Goal: Information Seeking & Learning: Understand process/instructions

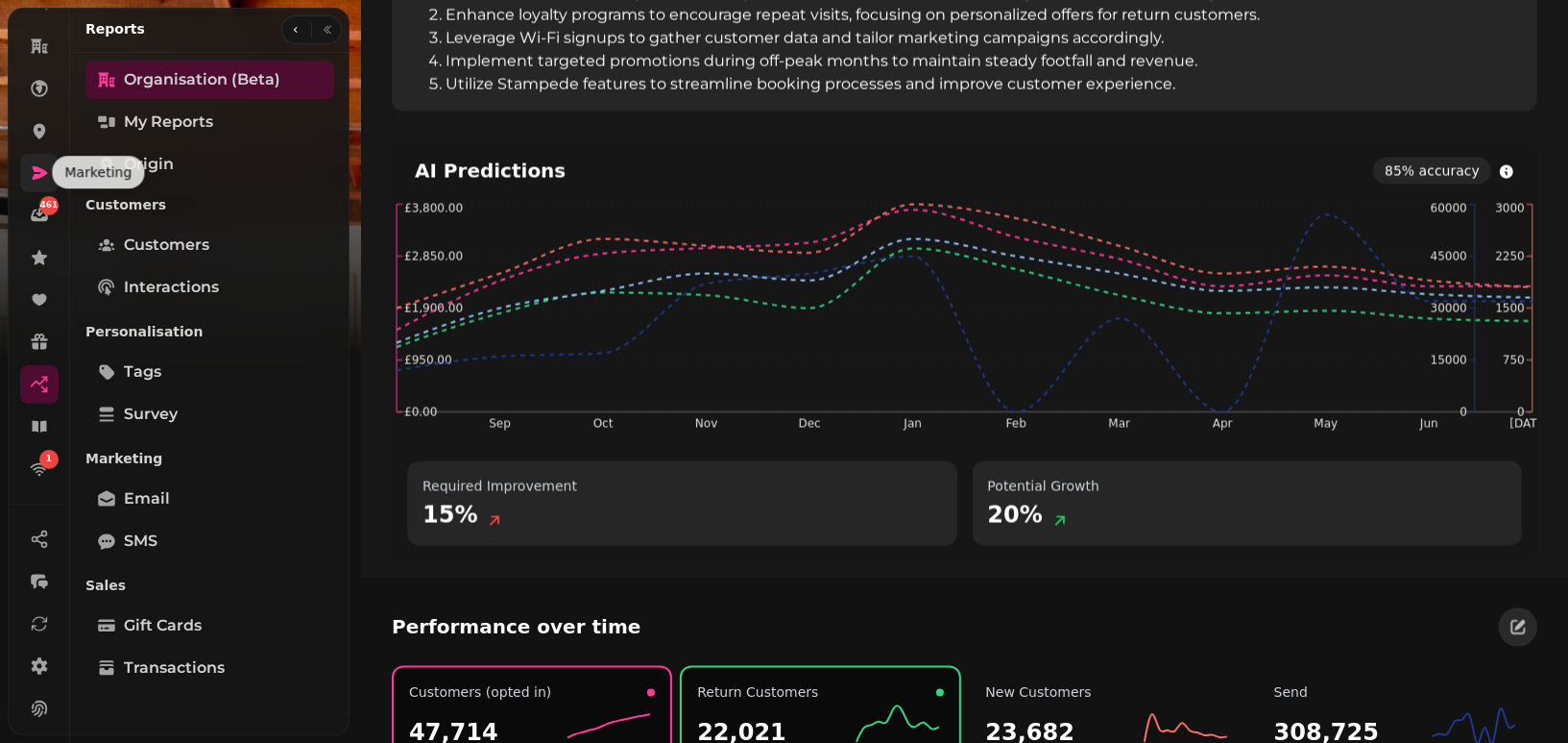
click at [34, 176] on icon at bounding box center [40, 173] width 16 height 14
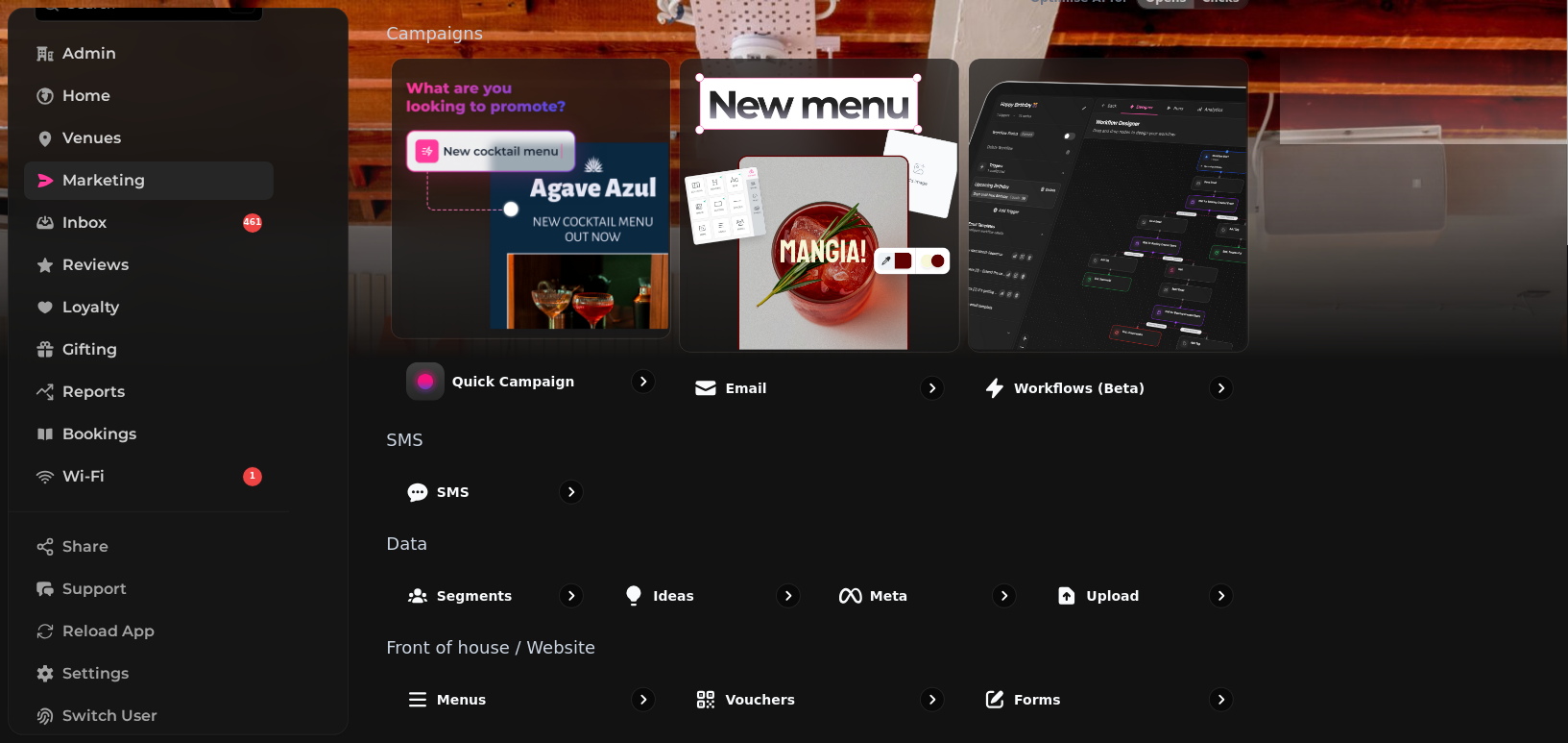
scroll to position [450, 0]
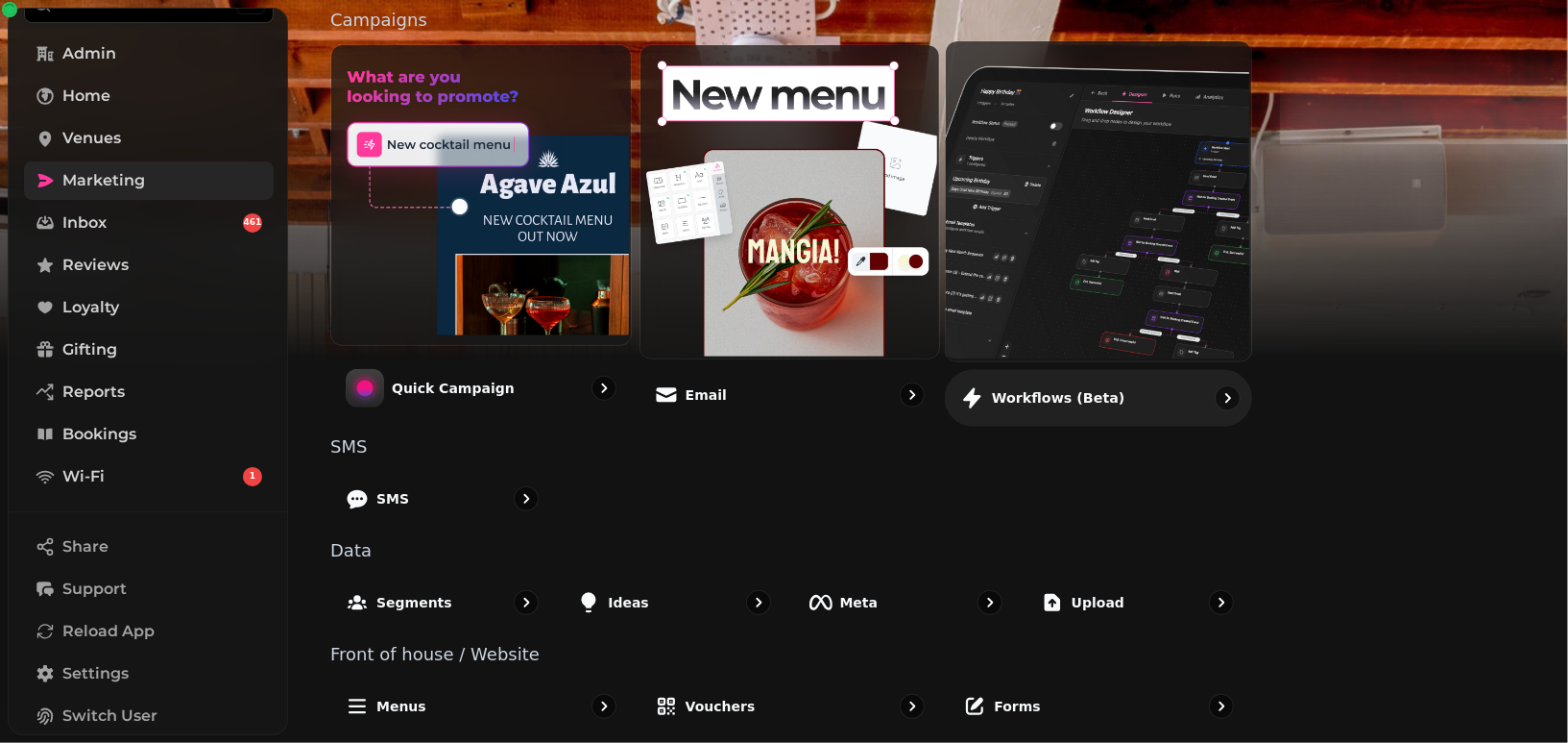
click at [1126, 392] on p "Workflows (beta)" at bounding box center [1058, 398] width 134 height 20
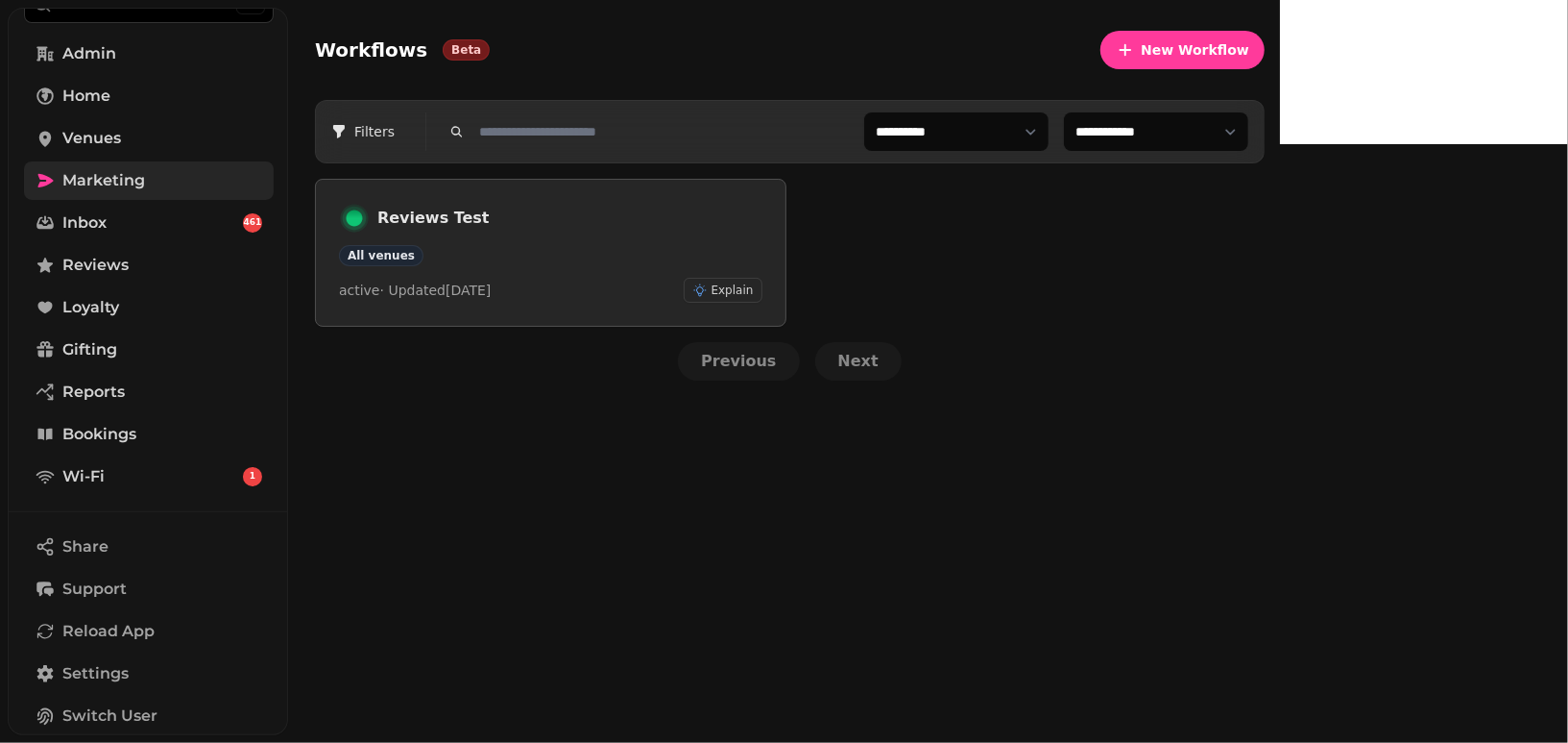
click at [668, 221] on h3 "Reviews Test" at bounding box center [569, 218] width 385 height 23
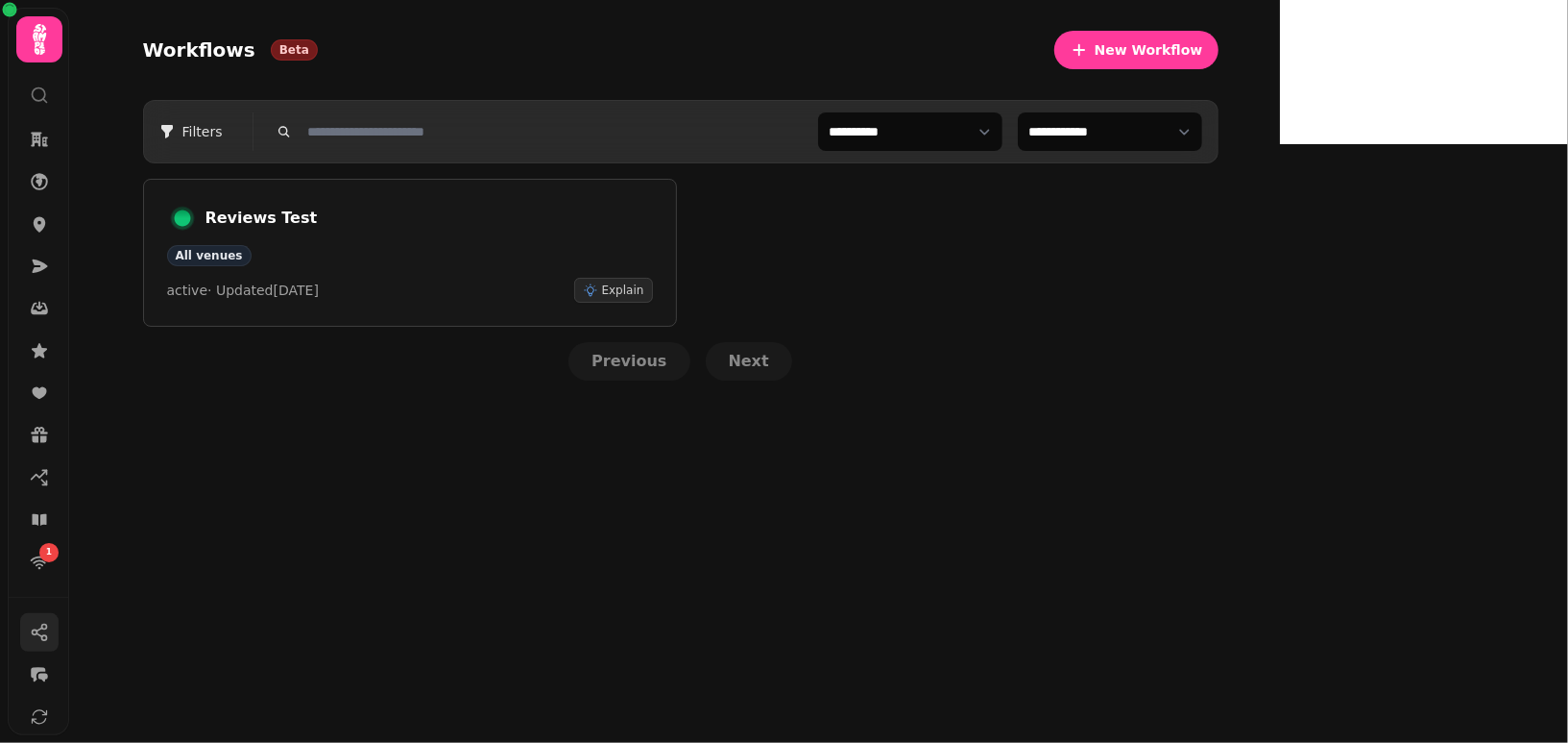
scroll to position [176, 0]
click at [39, 654] on link at bounding box center [39, 667] width 38 height 38
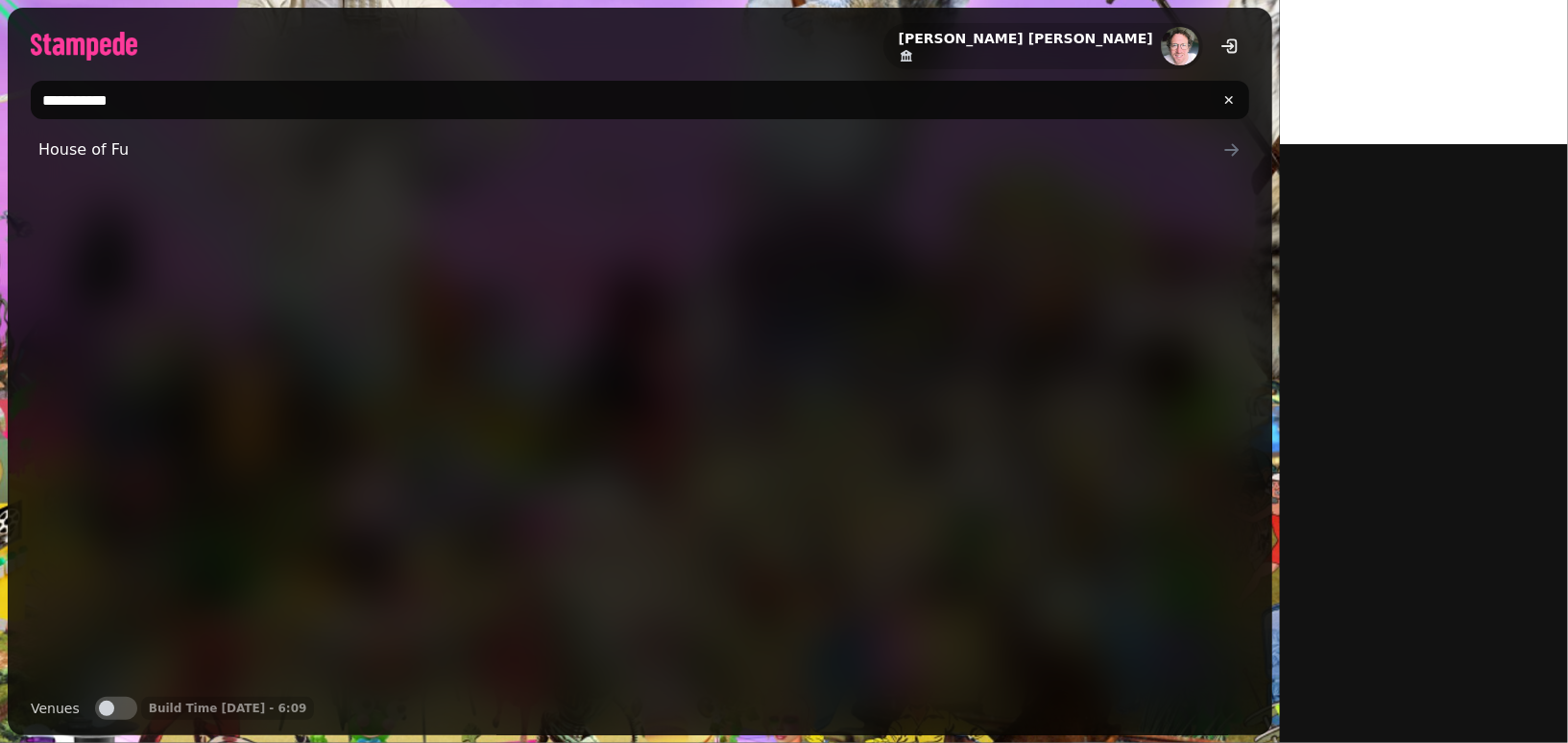
click at [144, 82] on input "**********" at bounding box center [640, 99] width 1218 height 38
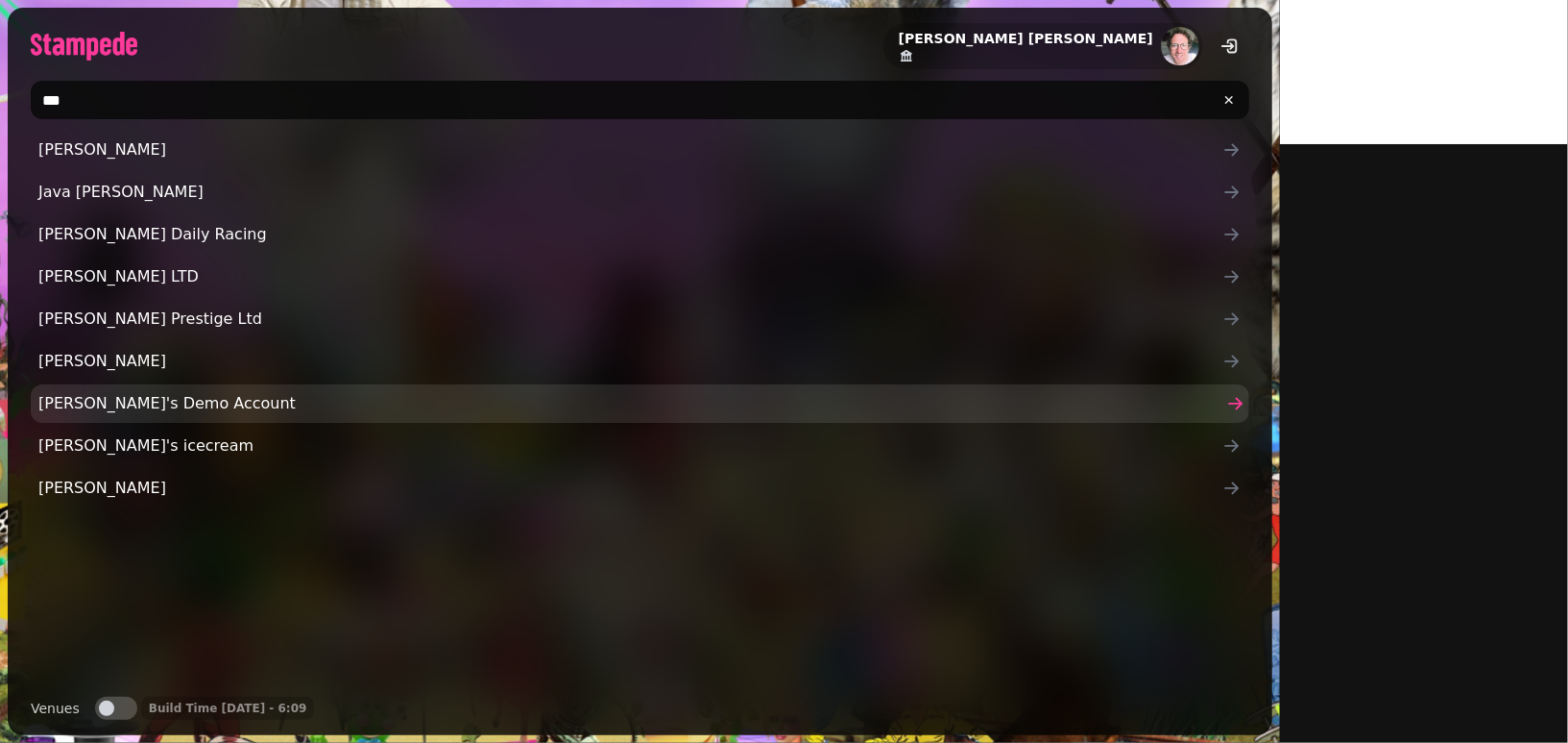
type input "***"
click at [79, 405] on span "[PERSON_NAME]'s Demo Account" at bounding box center [630, 404] width 1184 height 23
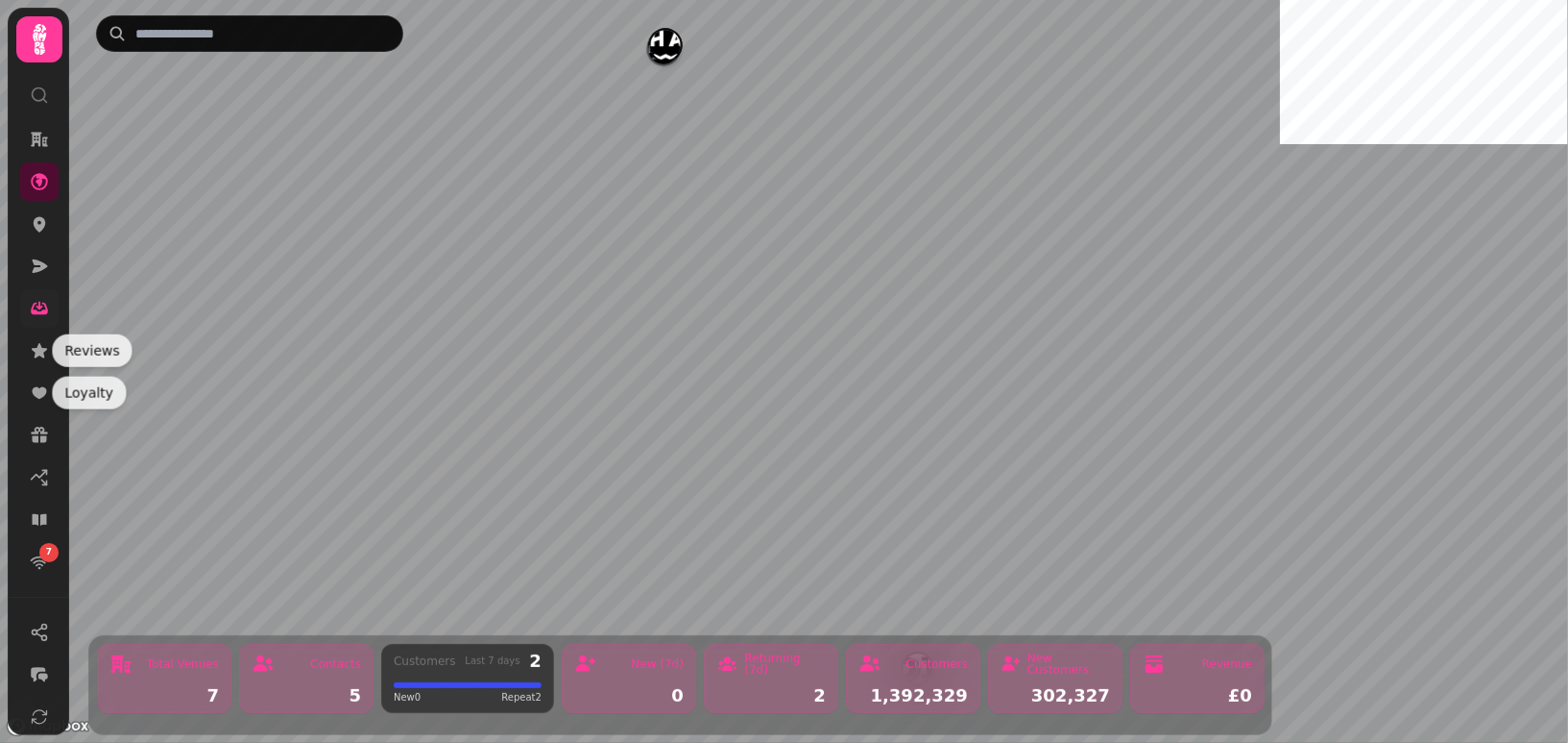
click at [53, 321] on link at bounding box center [39, 308] width 38 height 38
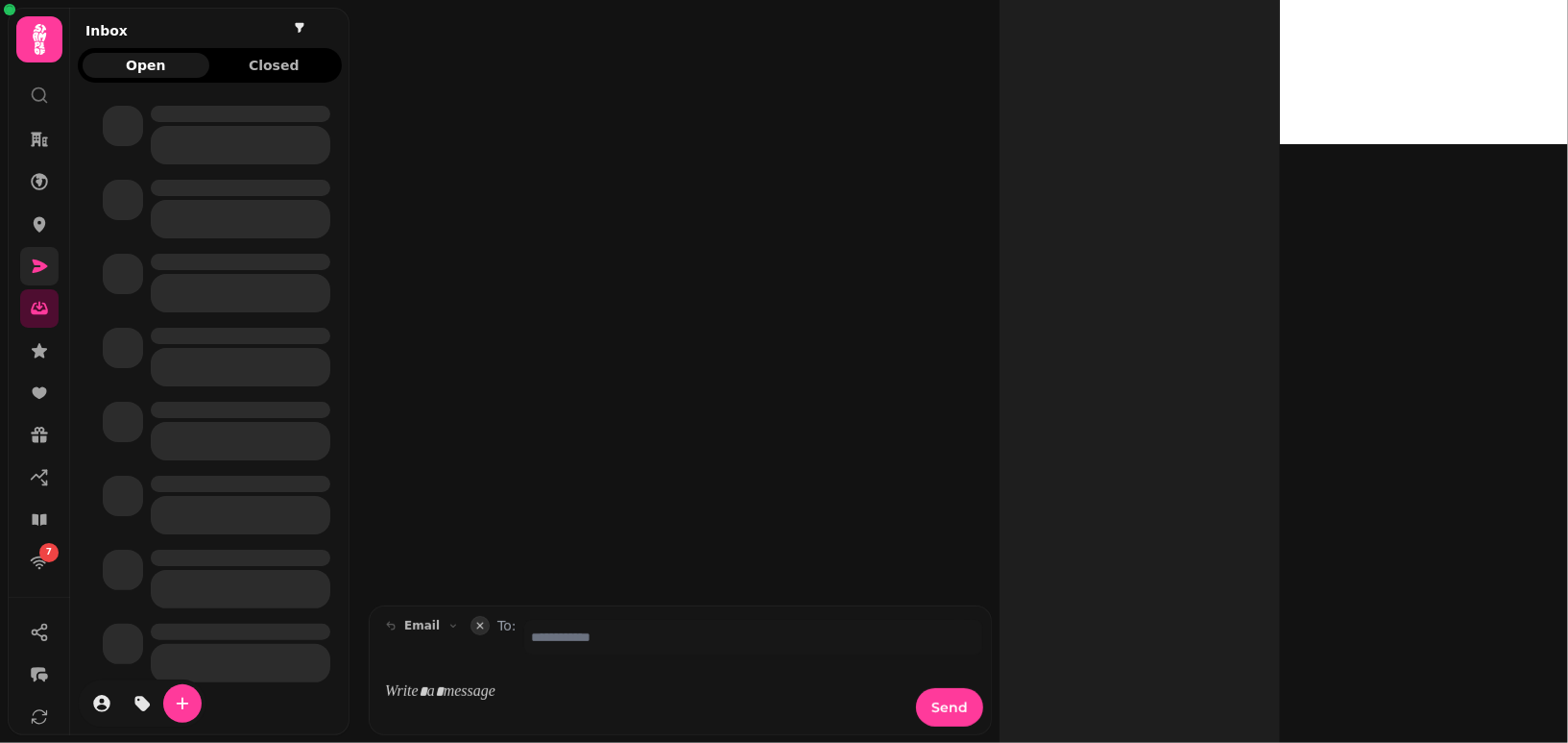
click at [27, 268] on link at bounding box center [39, 265] width 38 height 38
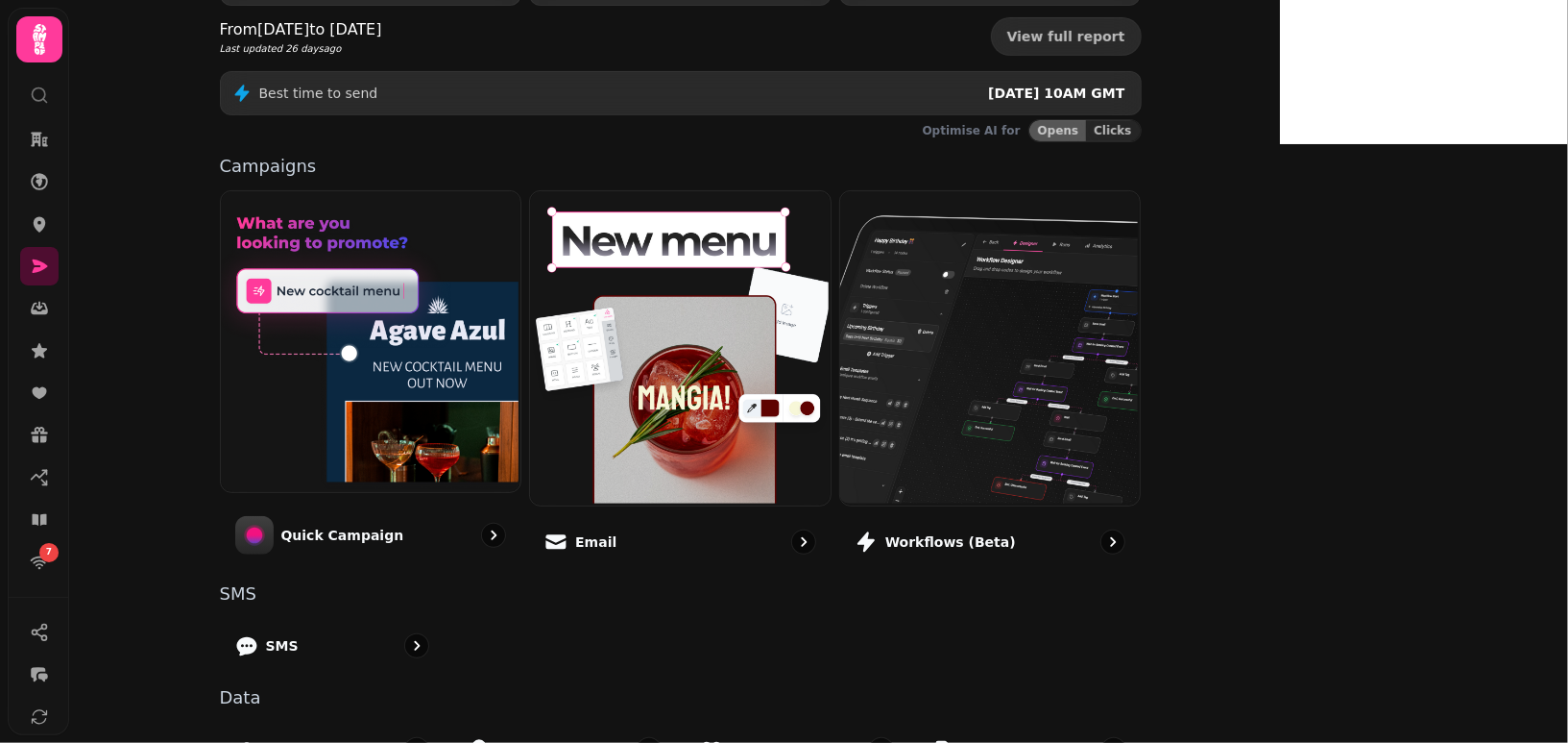
scroll to position [450, 0]
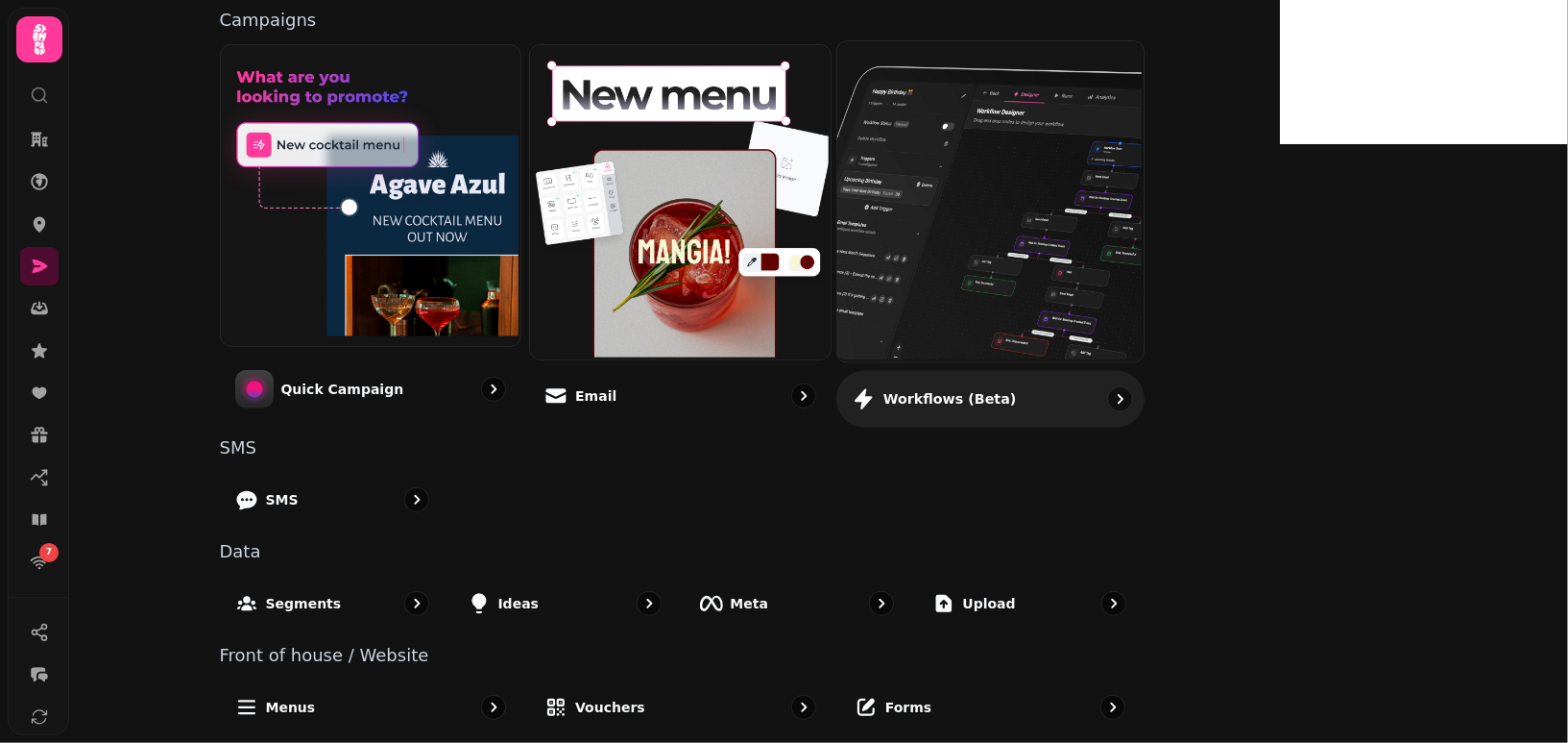
click at [1109, 220] on img at bounding box center [988, 199] width 306 height 320
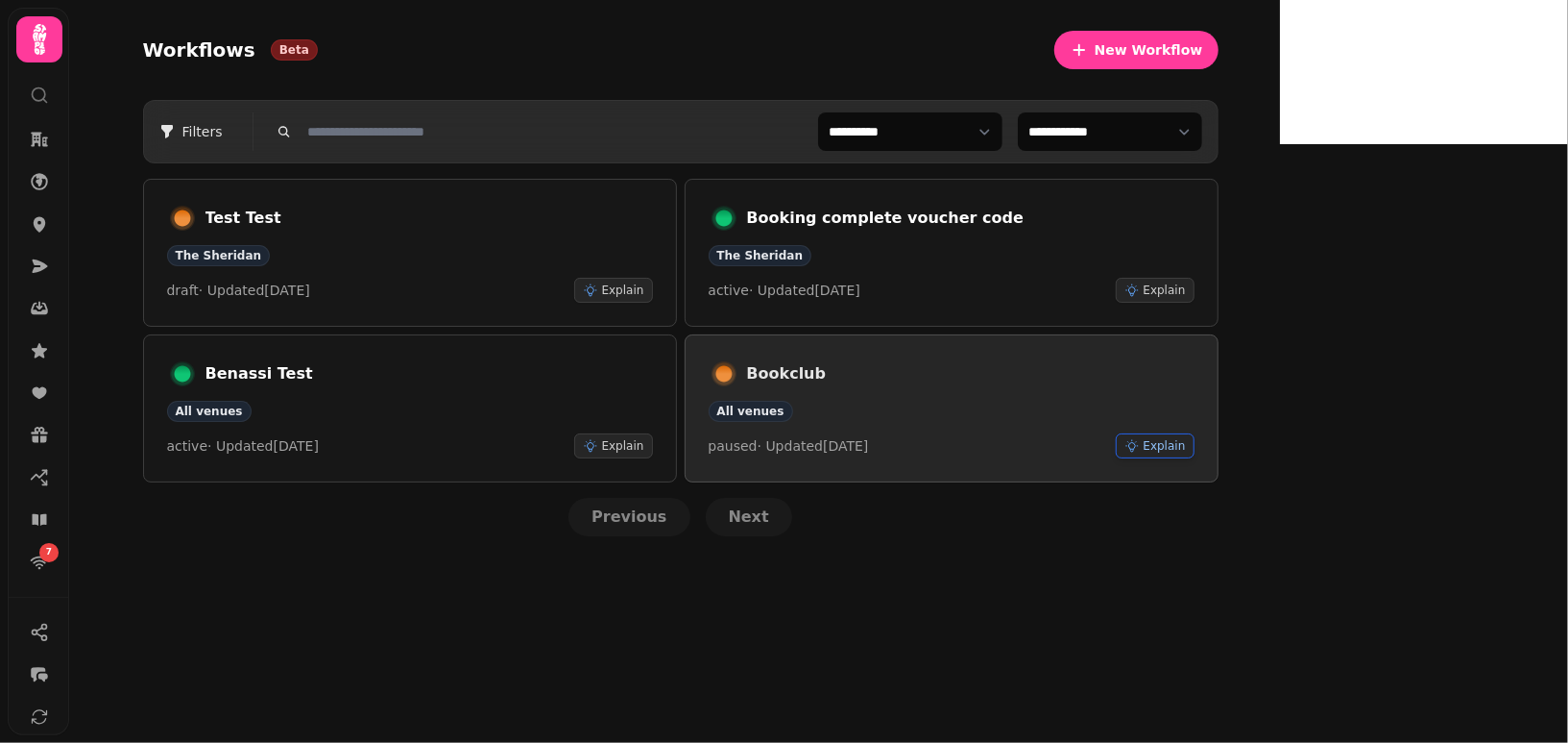
click at [1186, 444] on span "Explain" at bounding box center [1164, 446] width 42 height 16
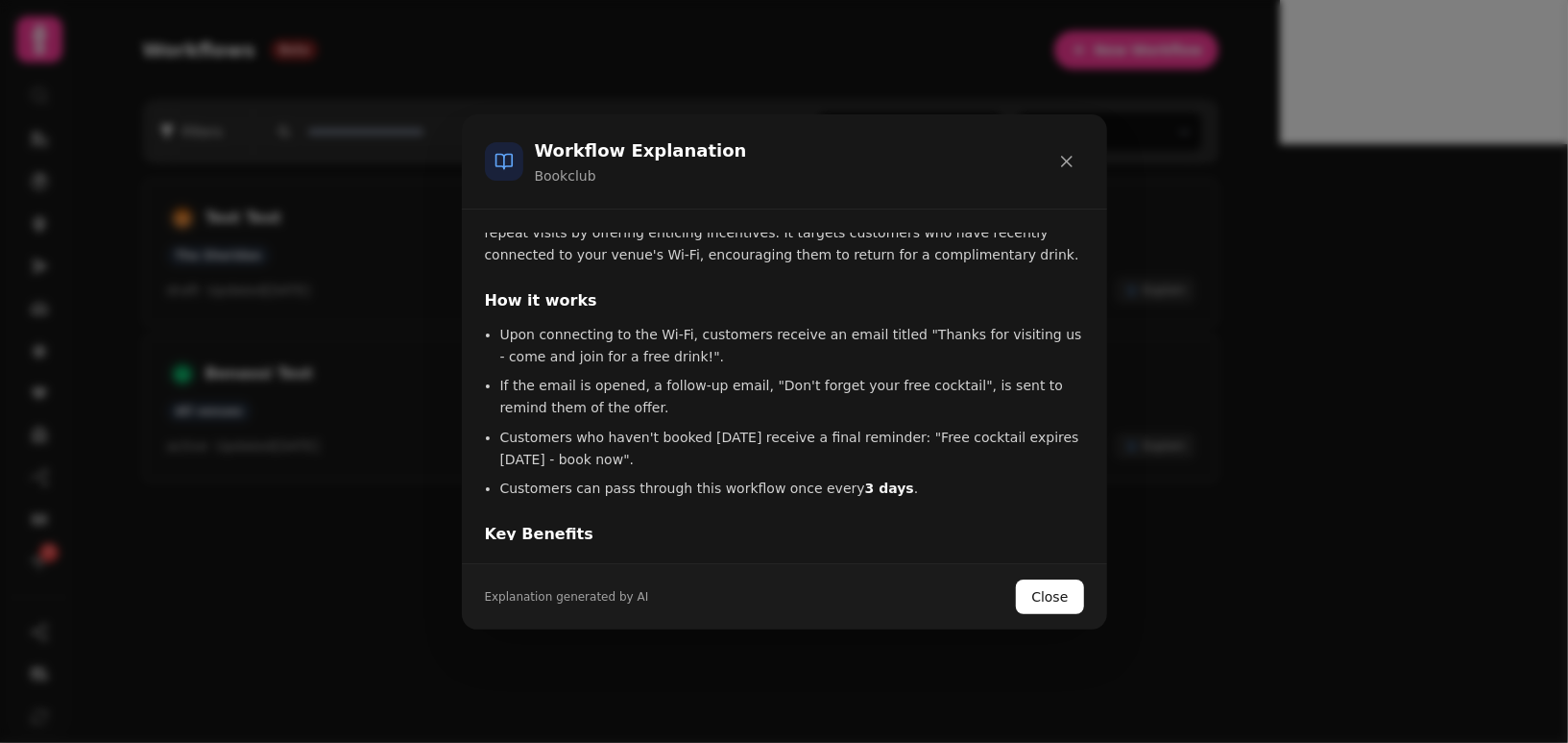
scroll to position [92, 0]
click at [706, 437] on li "Customers who haven't booked [DATE] receive a final reminder: "Free cocktail ex…" at bounding box center [791, 446] width 584 height 44
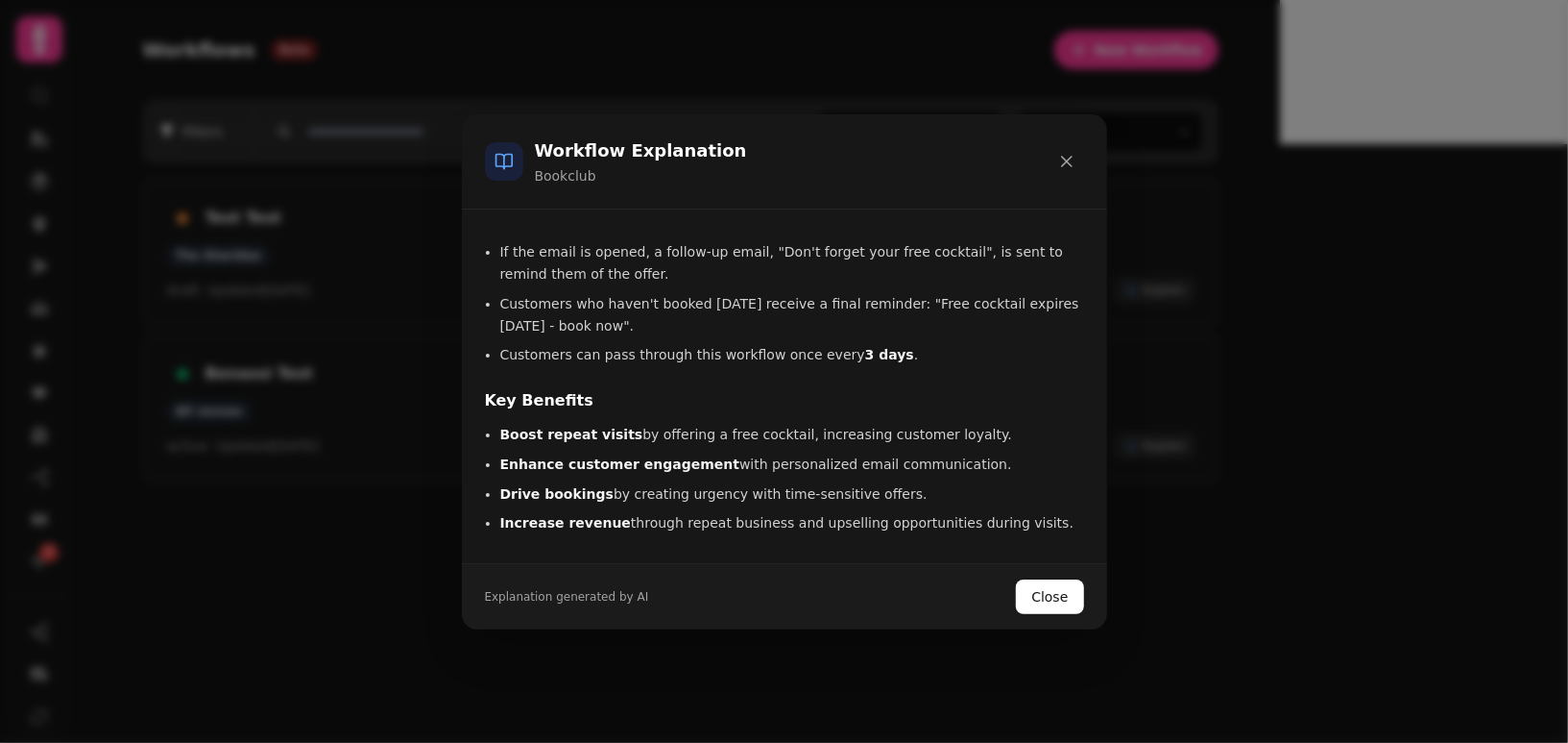
scroll to position [232, 0]
